Goal: Transaction & Acquisition: Book appointment/travel/reservation

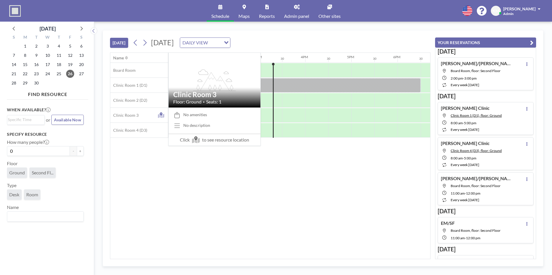
scroll to position [0, 669]
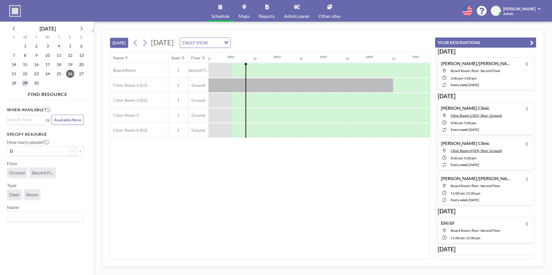
click at [27, 85] on span "29" at bounding box center [25, 83] width 8 height 8
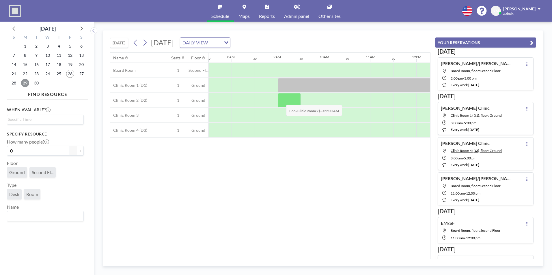
scroll to position [0, 347]
click at [250, 98] on div at bounding box center [242, 100] width 23 height 14
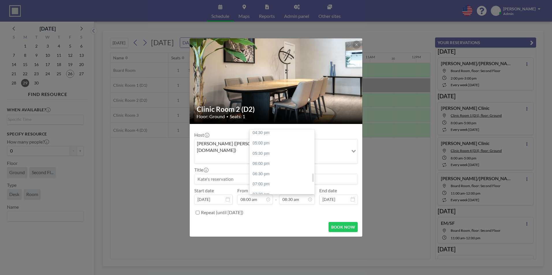
scroll to position [341, 0]
click at [291, 159] on div "06:00 pm" at bounding box center [284, 163] width 68 height 10
type input "06:00 pm"
click at [293, 174] on input at bounding box center [275, 179] width 163 height 10
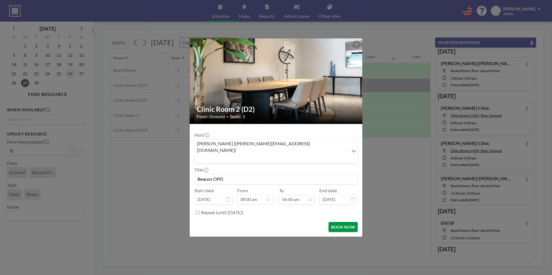
scroll to position [0, 0]
type input "Beacon OPD"
click at [351, 222] on button "BOOK NOW" at bounding box center [342, 227] width 29 height 10
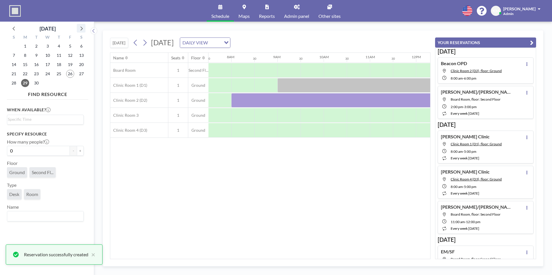
click at [83, 32] on div at bounding box center [81, 28] width 9 height 9
click at [59, 44] on span "2" at bounding box center [59, 46] width 8 height 8
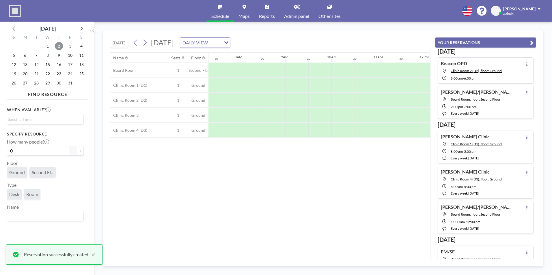
scroll to position [0, 346]
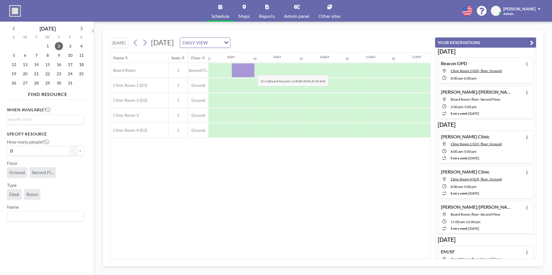
click at [253, 71] on div at bounding box center [242, 70] width 23 height 14
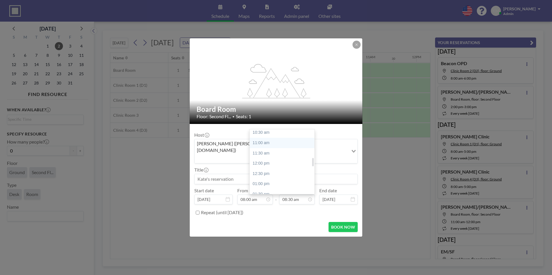
scroll to position [218, 0]
click at [280, 178] on div "01:00 pm" at bounding box center [284, 183] width 68 height 10
type input "01:00 pm"
click at [277, 174] on input at bounding box center [275, 179] width 163 height 10
type input "b"
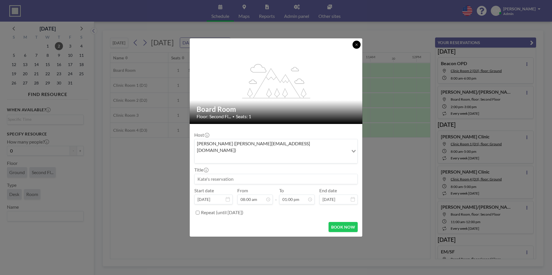
click at [357, 46] on icon at bounding box center [356, 45] width 2 height 2
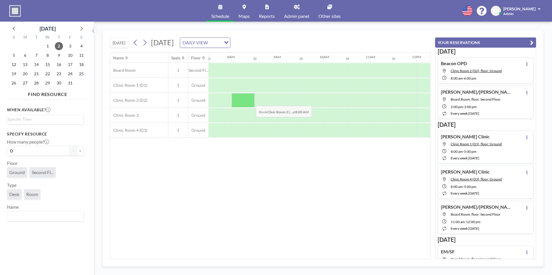
click at [251, 102] on div at bounding box center [242, 100] width 23 height 14
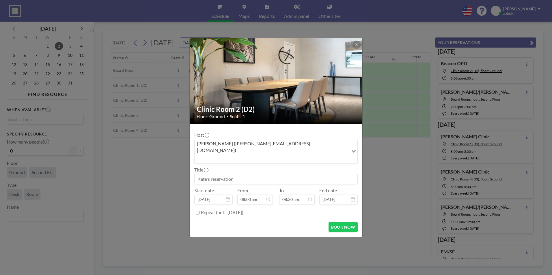
click at [253, 176] on input at bounding box center [275, 179] width 163 height 10
type input "Beacon OPD"
click at [294, 195] on input "08:30 am" at bounding box center [296, 200] width 35 height 10
drag, startPoint x: 291, startPoint y: 135, endPoint x: 287, endPoint y: 157, distance: 21.9
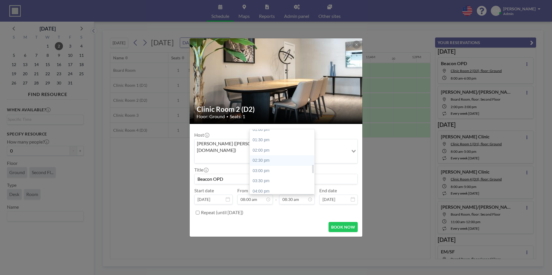
click at [287, 157] on div "12:00 am 12:30 am 01:00 am 01:30 am 02:00 am 02:30 am 03:00 am 03:30 am 04:00 a…" at bounding box center [284, 162] width 68 height 65
click at [286, 126] on div "01:00 pm" at bounding box center [284, 130] width 68 height 10
type input "01:00 pm"
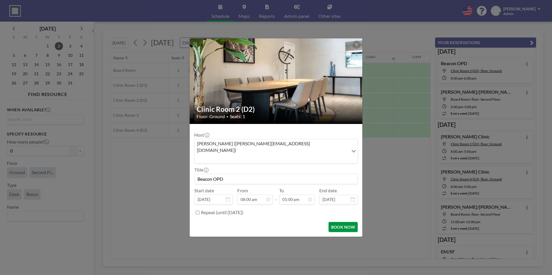
click at [344, 222] on button "BOOK NOW" at bounding box center [342, 227] width 29 height 10
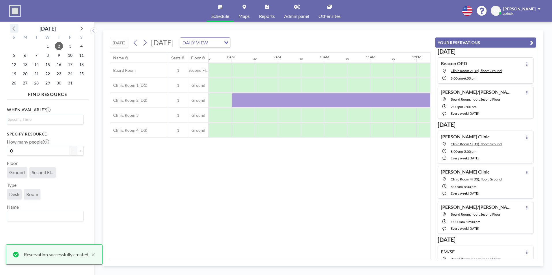
click at [11, 32] on icon at bounding box center [14, 29] width 8 height 8
click at [27, 85] on span "29" at bounding box center [25, 83] width 8 height 8
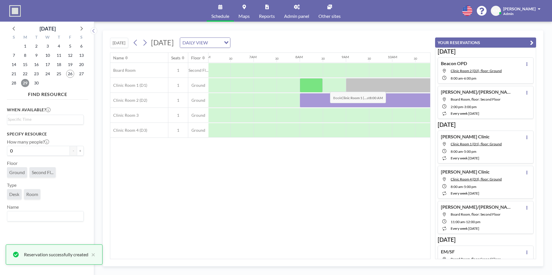
scroll to position [0, 346]
